Goal: Find contact information: Obtain details needed to contact an individual or organization

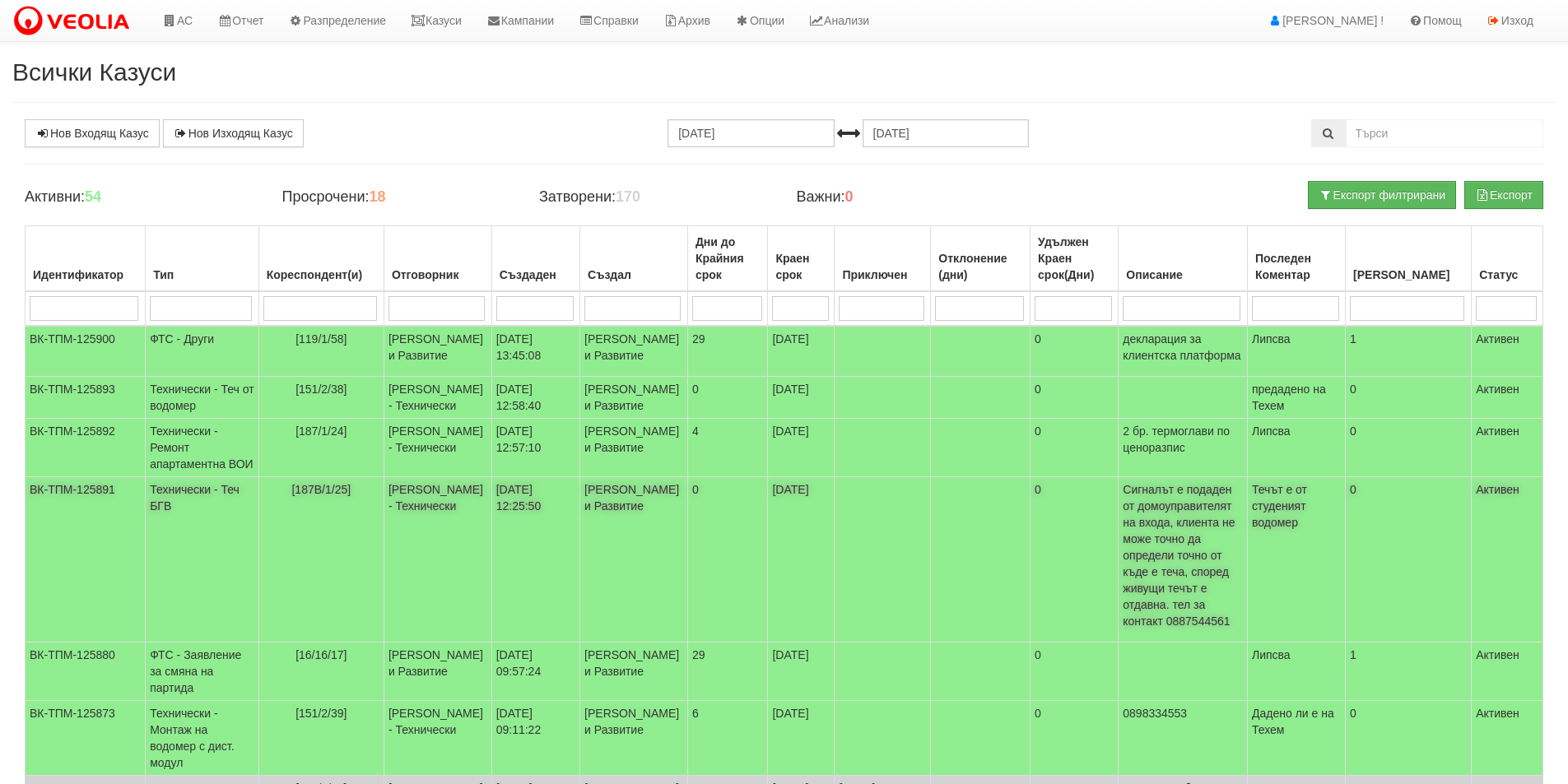
click at [492, 572] on td "[PERSON_NAME] - Технически" at bounding box center [438, 560] width 108 height 165
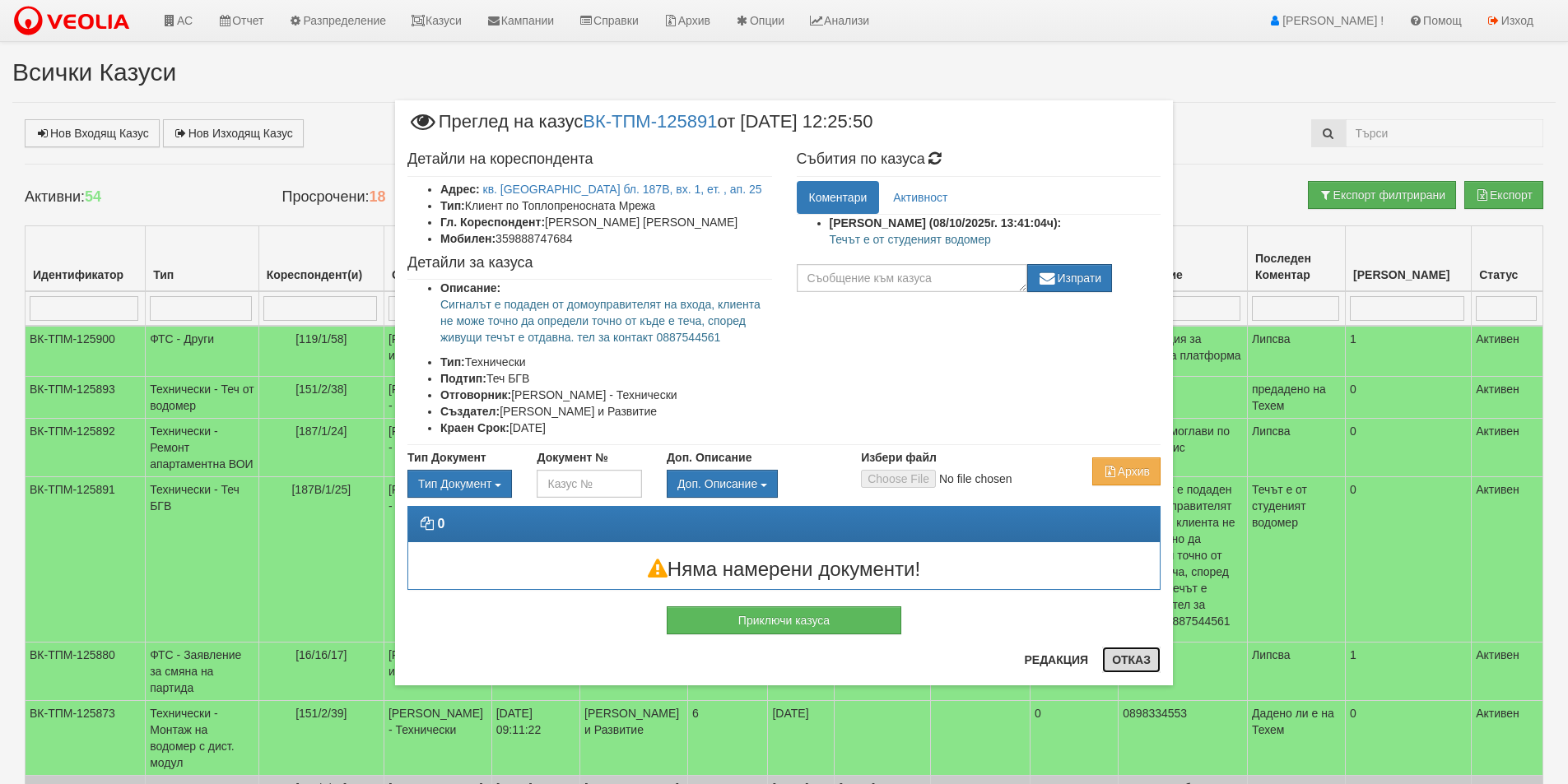
click at [1139, 657] on button "Отказ" at bounding box center [1131, 660] width 59 height 26
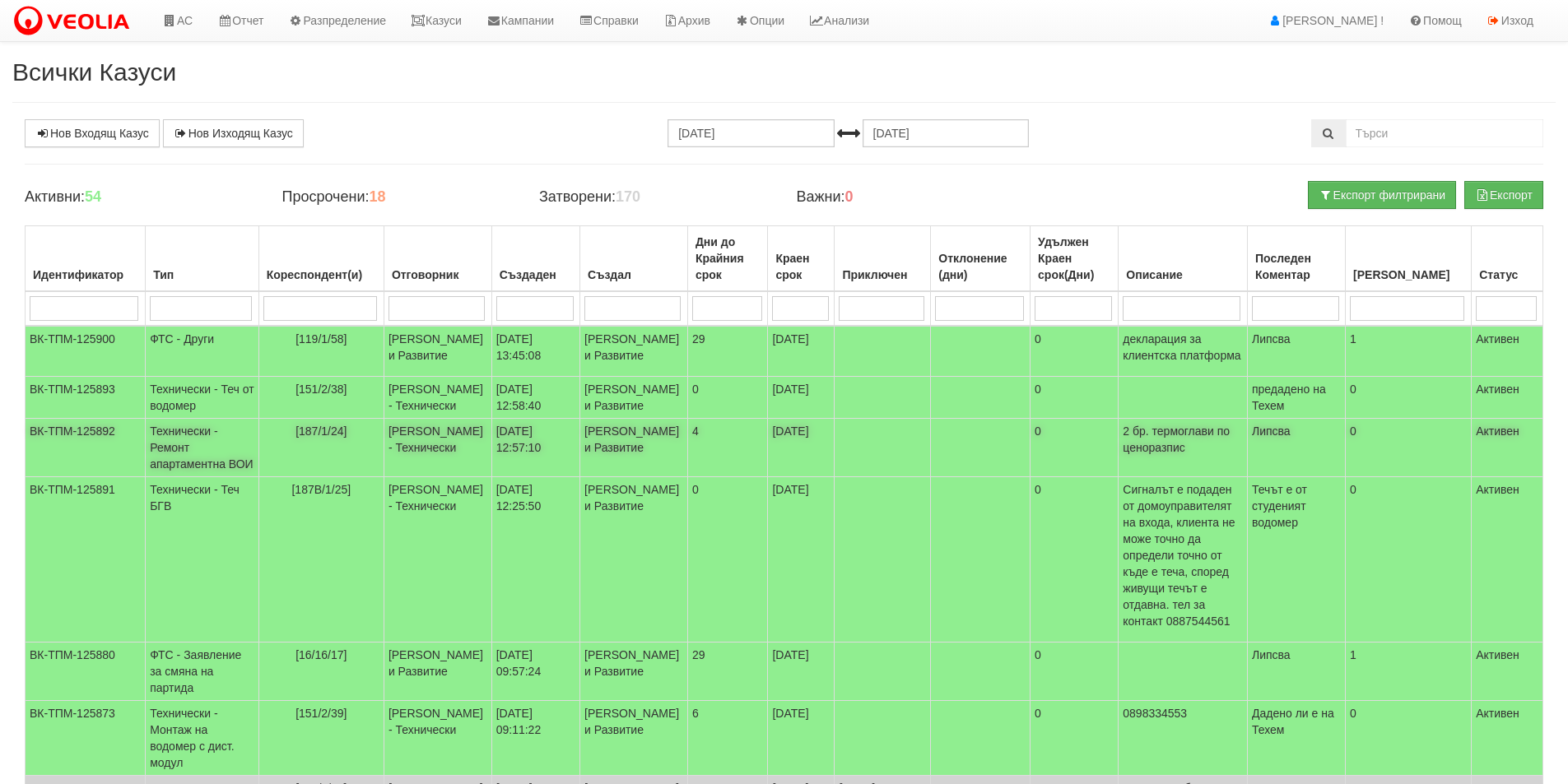
click at [401, 477] on td "[PERSON_NAME] - Технически" at bounding box center [438, 448] width 108 height 59
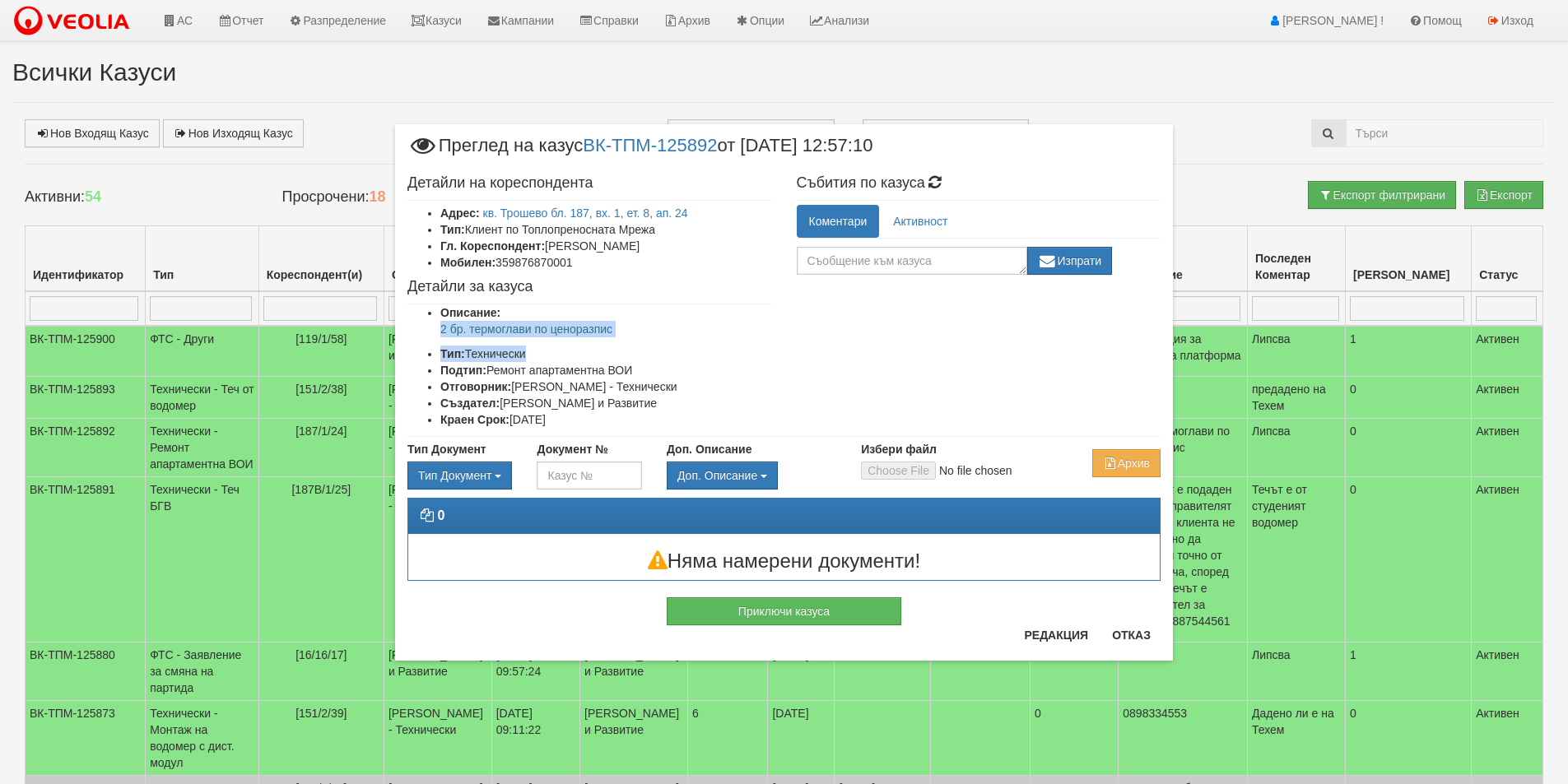
drag, startPoint x: 680, startPoint y: 340, endPoint x: 435, endPoint y: 330, distance: 245.2
click at [435, 330] on ul "Описание: 2 бр. термоглави по ценоразпис Тип: Технически Подтип: Ремонт апартам…" at bounding box center [589, 366] width 364 height 124
click at [618, 333] on p "2 бр. термоглави по ценоразпис" at bounding box center [606, 329] width 332 height 17
drag, startPoint x: 636, startPoint y: 327, endPoint x: 439, endPoint y: 334, distance: 197.1
click at [439, 334] on ul "Описание: 2 бр. термоглави по ценоразпис Тип: Технически Подтип: Ремонт апартам…" at bounding box center [589, 366] width 364 height 124
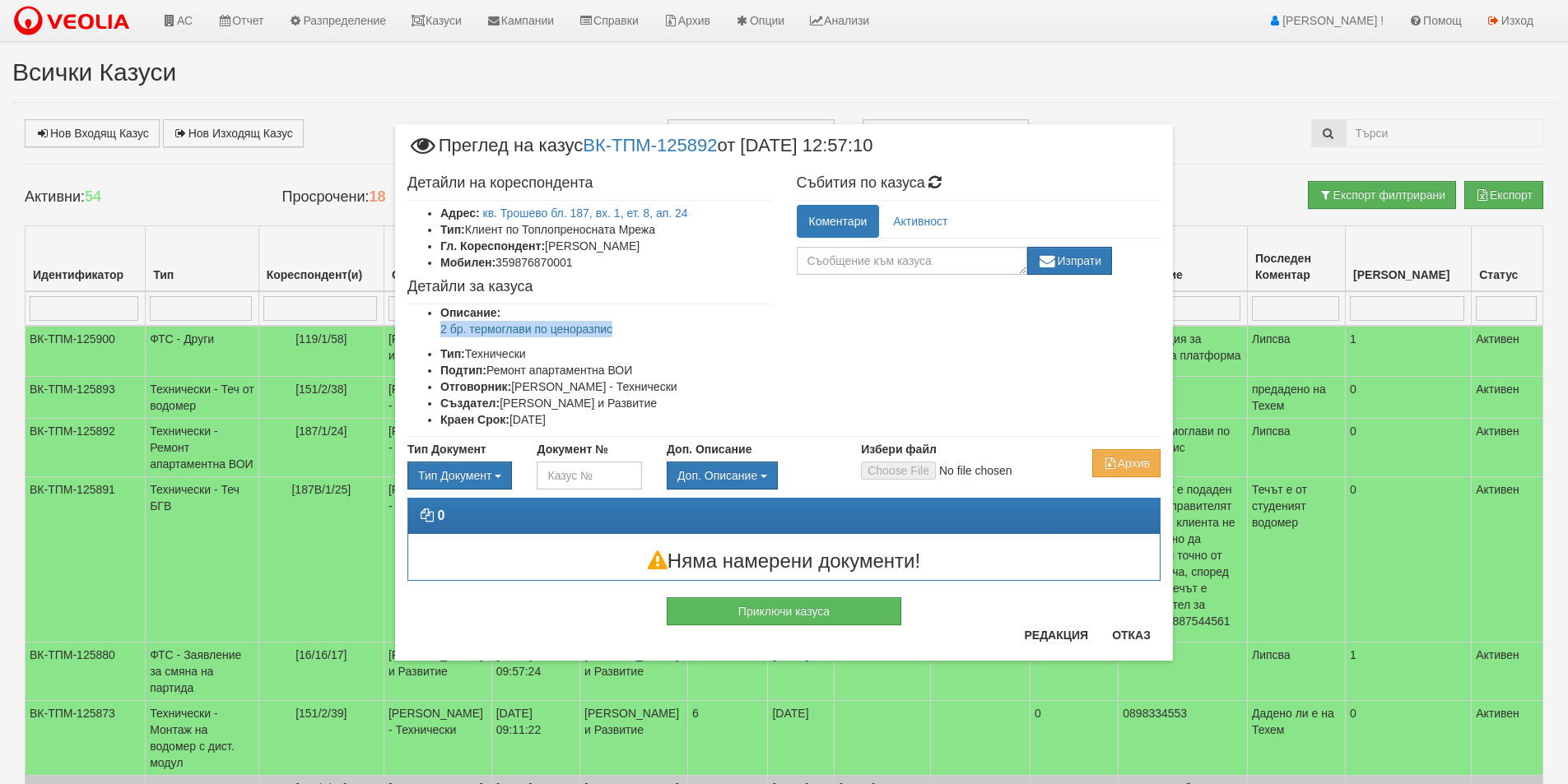
copy p "2 бр. термоглави по ценоразпис"
click at [1125, 639] on button "Отказ" at bounding box center [1131, 635] width 59 height 26
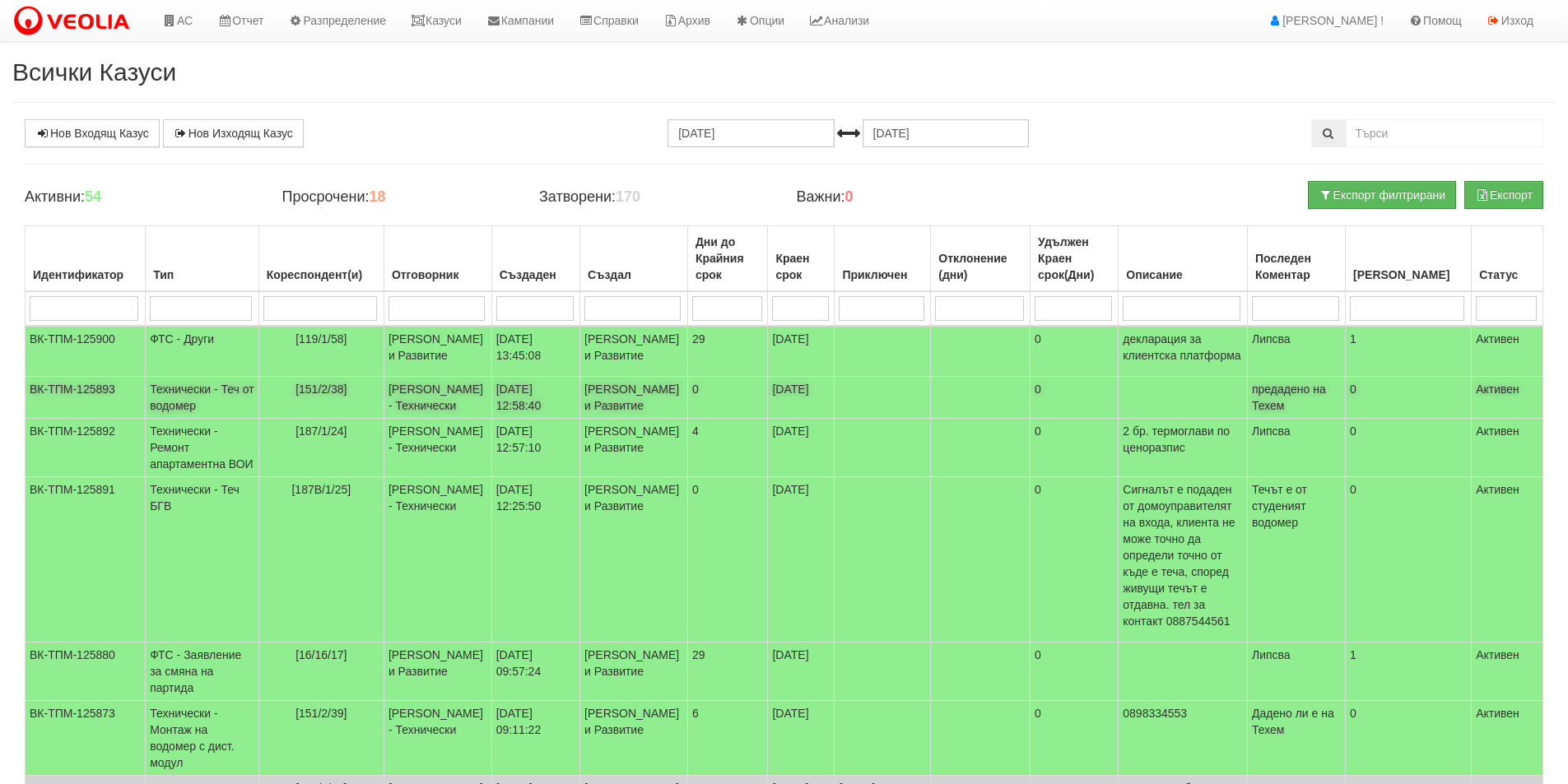
click at [326, 419] on td "[151/2/38]" at bounding box center [321, 398] width 125 height 42
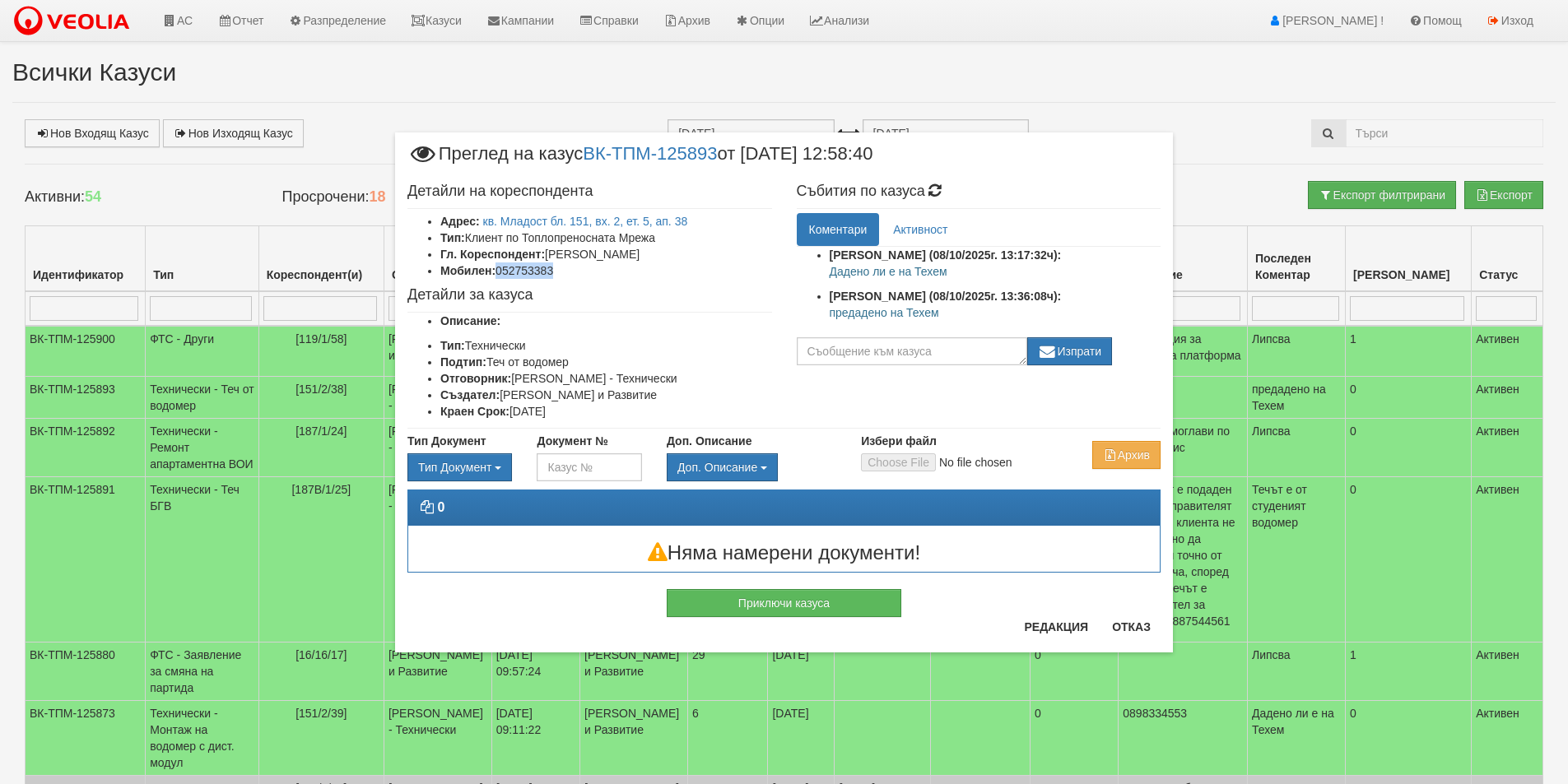
drag, startPoint x: 551, startPoint y: 268, endPoint x: 500, endPoint y: 273, distance: 51.2
click at [500, 273] on li "Мобилен: 052753383" at bounding box center [606, 271] width 332 height 17
copy li "052753383"
click at [1151, 626] on button "Отказ" at bounding box center [1131, 627] width 59 height 26
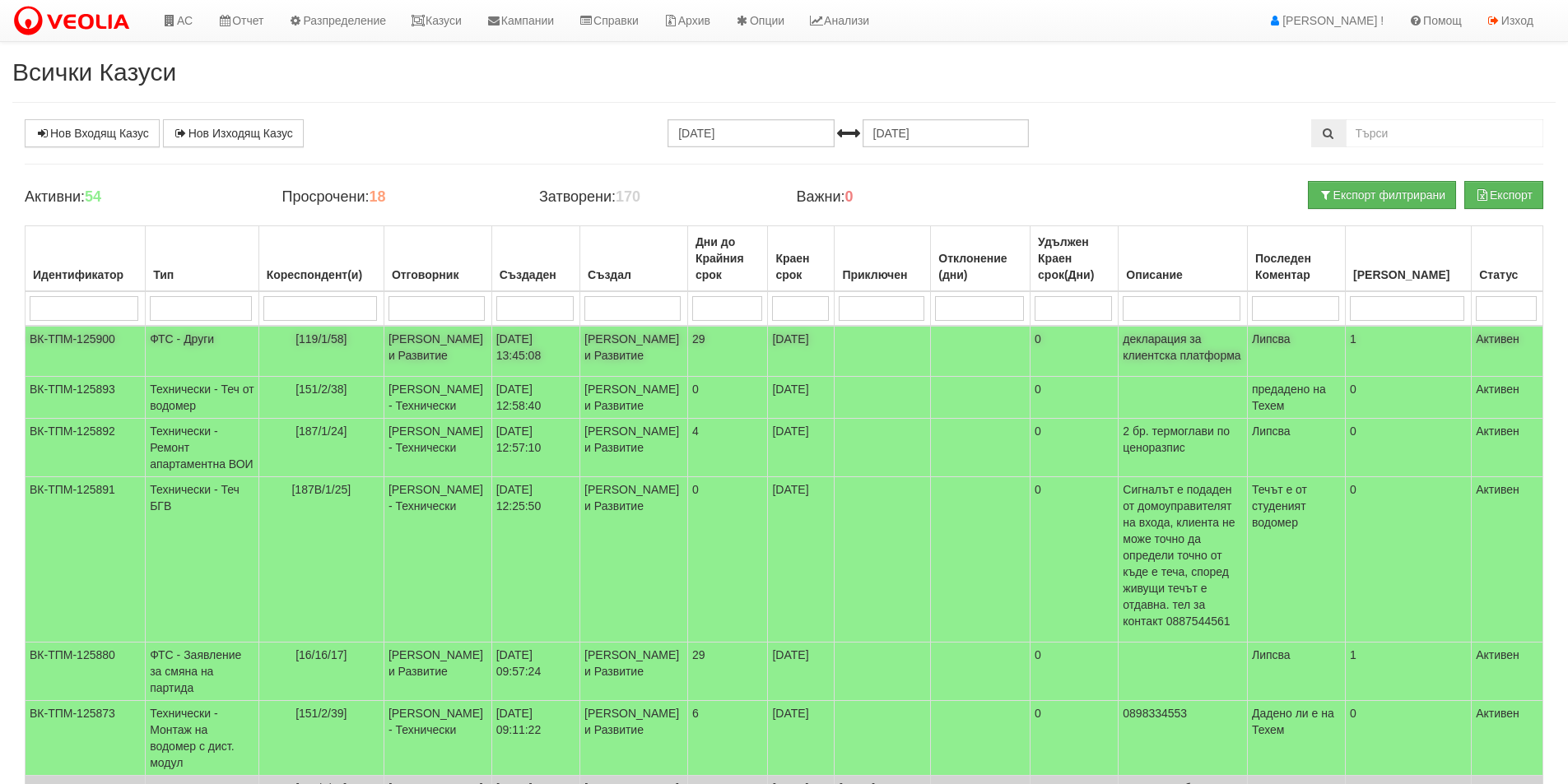
click at [342, 359] on td "[119/1/58]" at bounding box center [321, 351] width 125 height 51
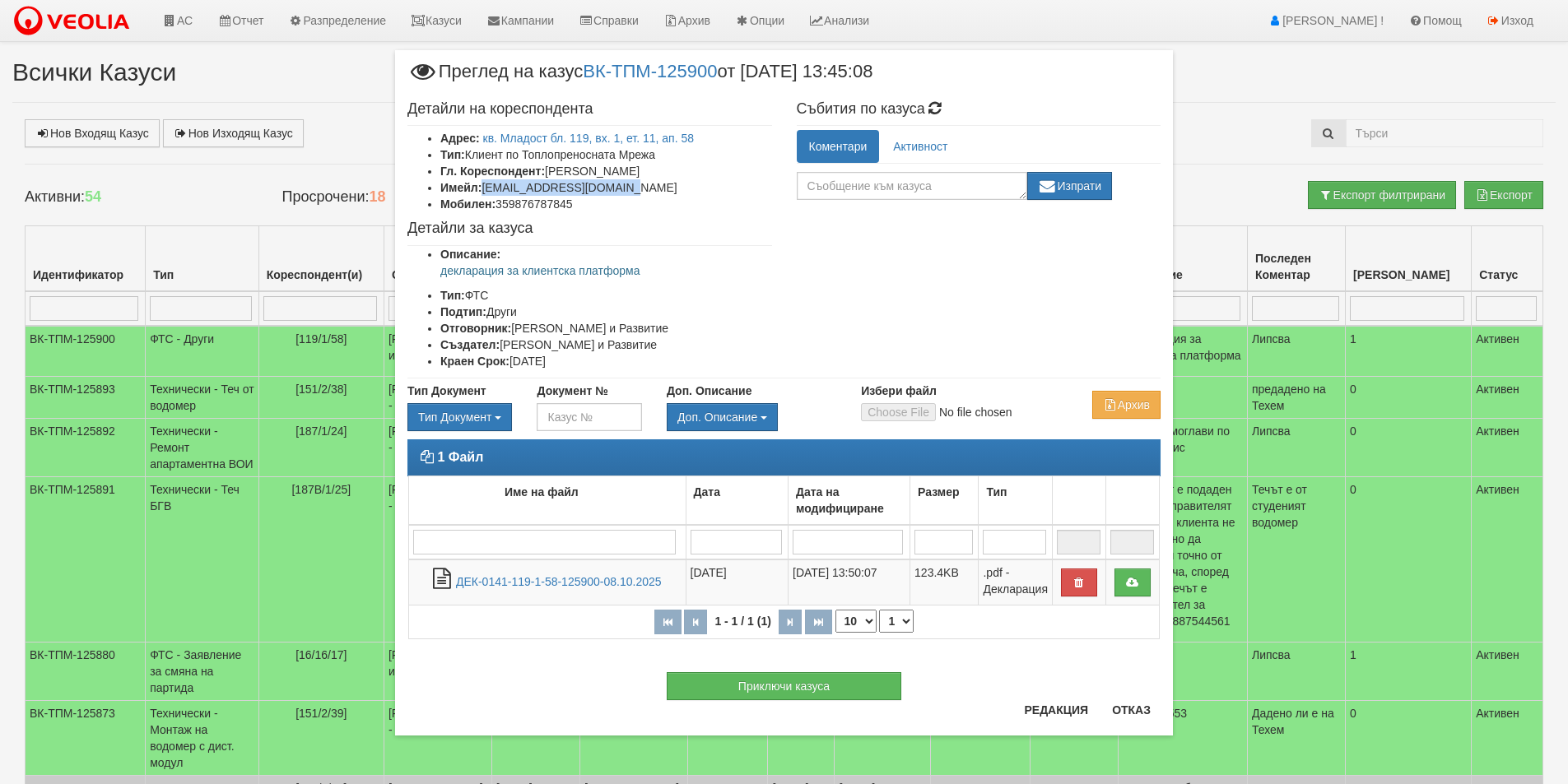
drag, startPoint x: 652, startPoint y: 186, endPoint x: 486, endPoint y: 190, distance: 166.0
click at [486, 190] on li "Имейл: [EMAIL_ADDRESS][DOMAIN_NAME]" at bounding box center [606, 188] width 332 height 17
copy li "[EMAIL_ADDRESS][DOMAIN_NAME]"
drag, startPoint x: 651, startPoint y: 273, endPoint x: 441, endPoint y: 278, distance: 210.1
click at [441, 278] on p "декларация за клиентска платформа" at bounding box center [606, 271] width 332 height 17
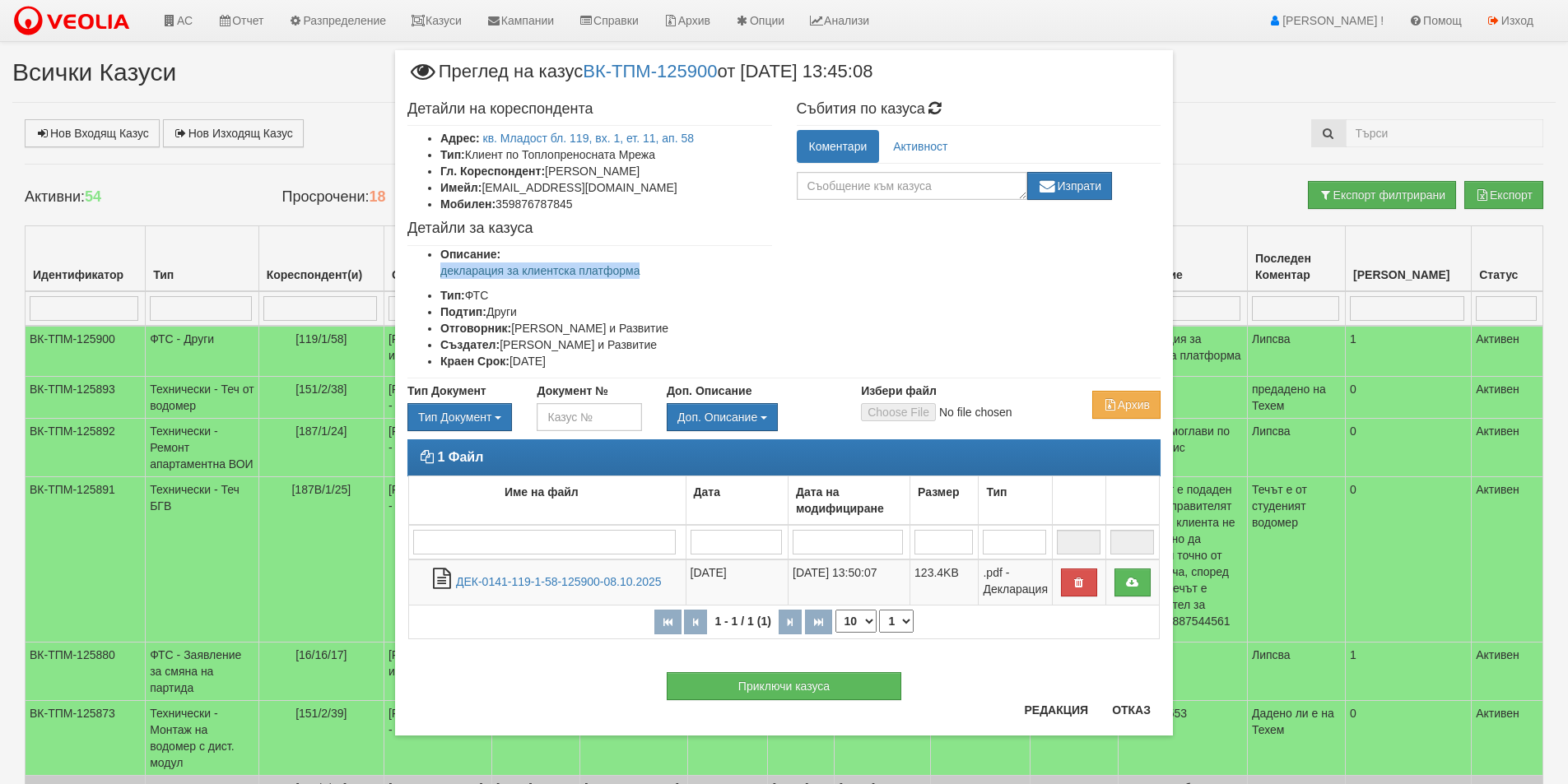
copy p "декларация за клиентска платформа"
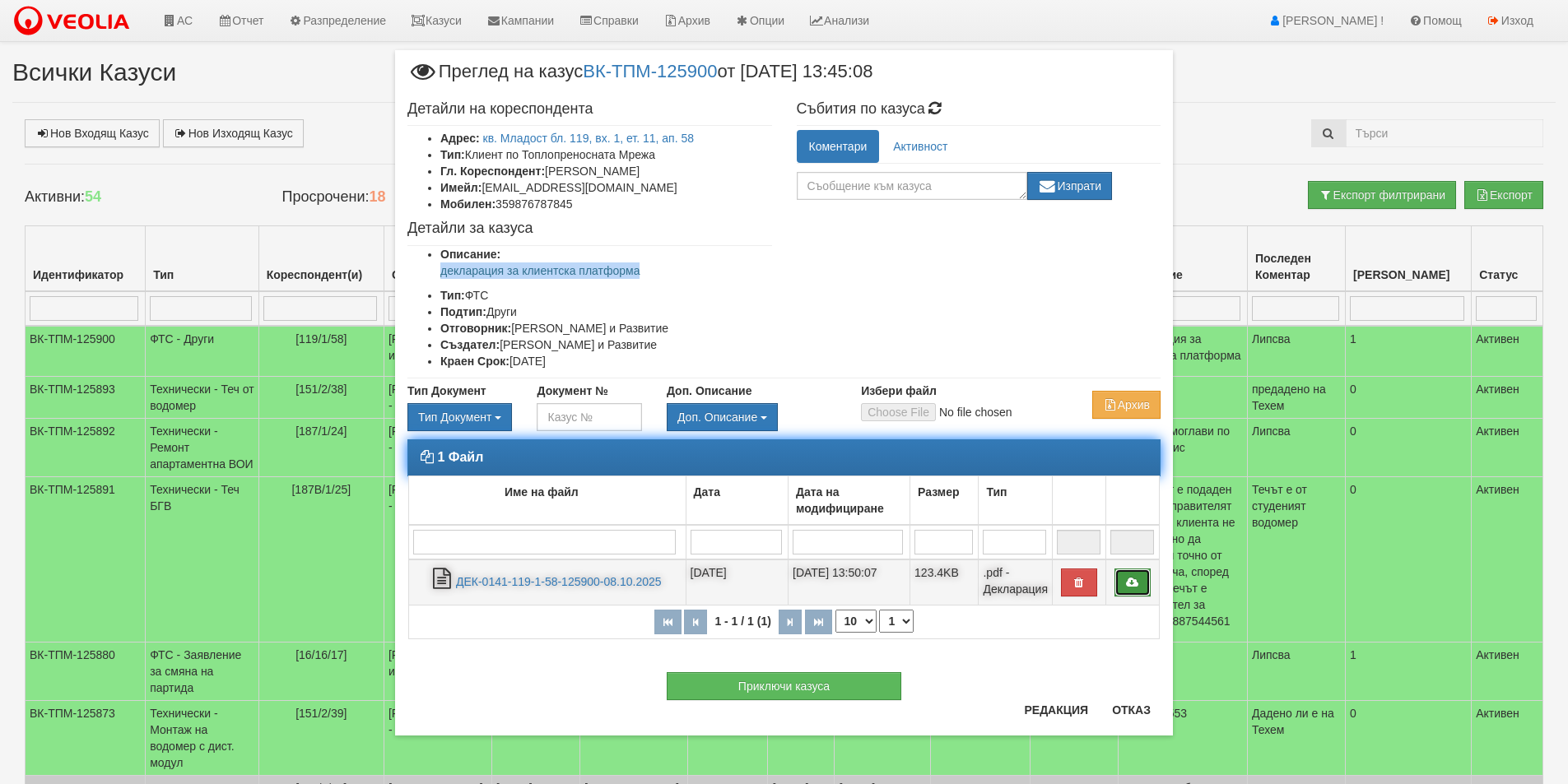
click at [1133, 586] on icon at bounding box center [1133, 582] width 15 height 11
